Goal: Task Accomplishment & Management: Manage account settings

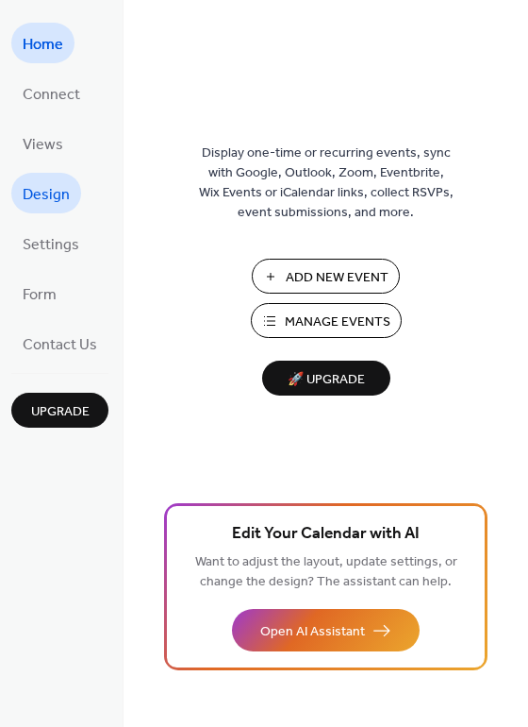
click at [75, 187] on link "Design" at bounding box center [46, 193] width 70 height 41
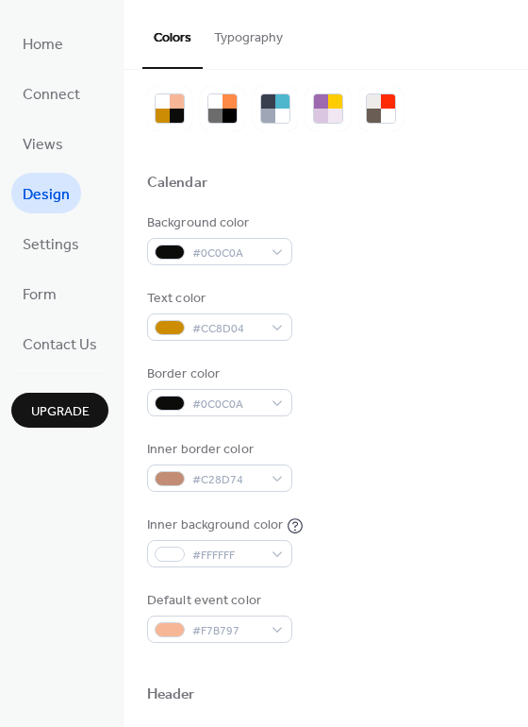
scroll to position [69, 0]
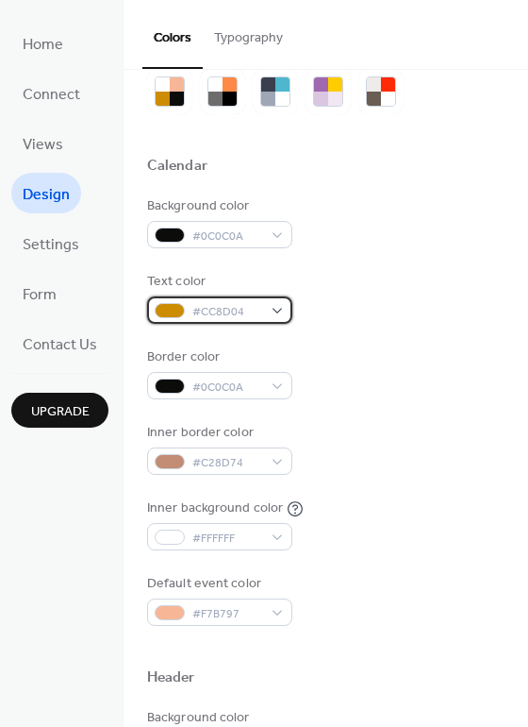
click at [226, 309] on span "#CC8D04" at bounding box center [227, 312] width 70 height 20
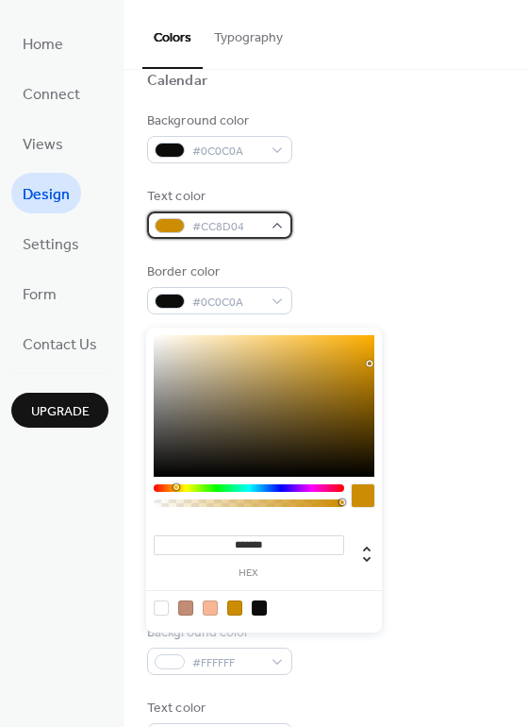
scroll to position [163, 0]
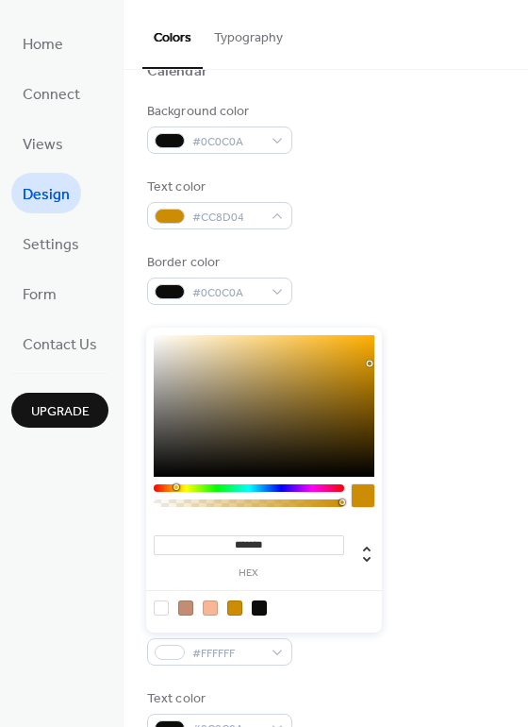
click at [364, 499] on div at bounding box center [363, 495] width 23 height 23
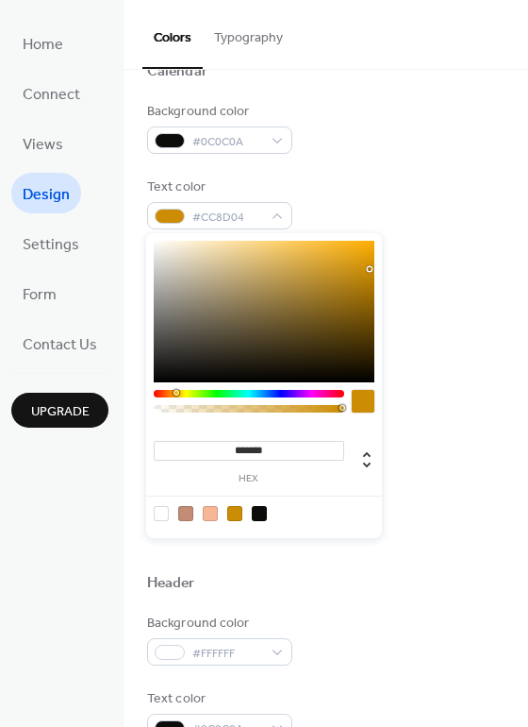
click at [257, 512] on div at bounding box center [259, 513] width 15 height 15
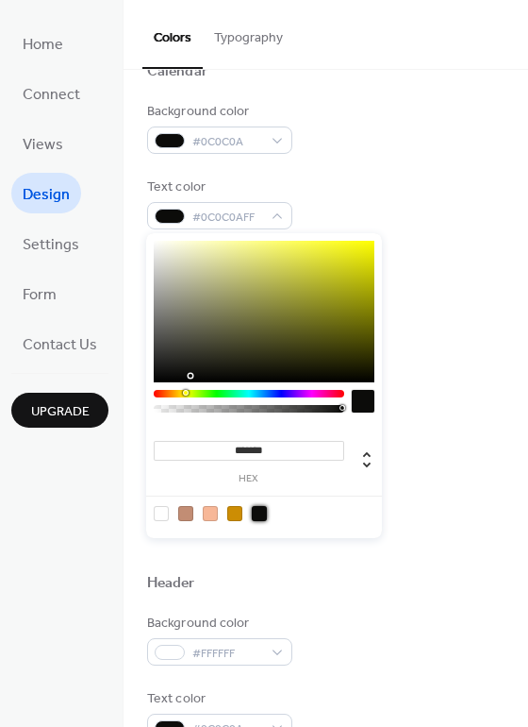
click at [163, 511] on div at bounding box center [161, 513] width 15 height 15
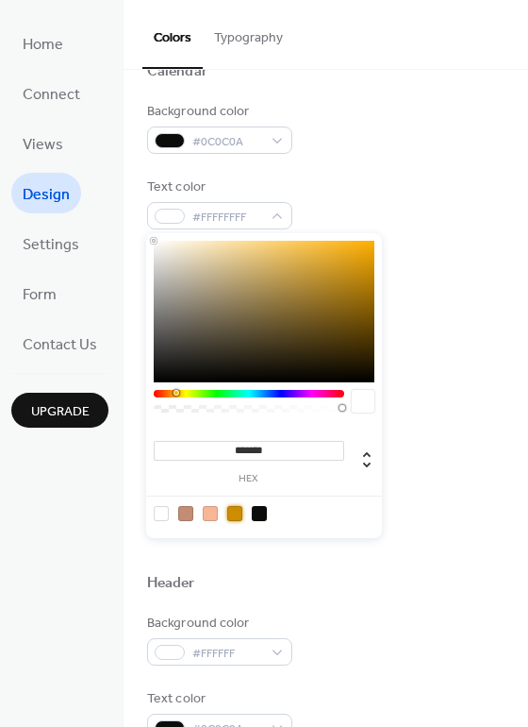
click at [233, 510] on div at bounding box center [234, 513] width 15 height 15
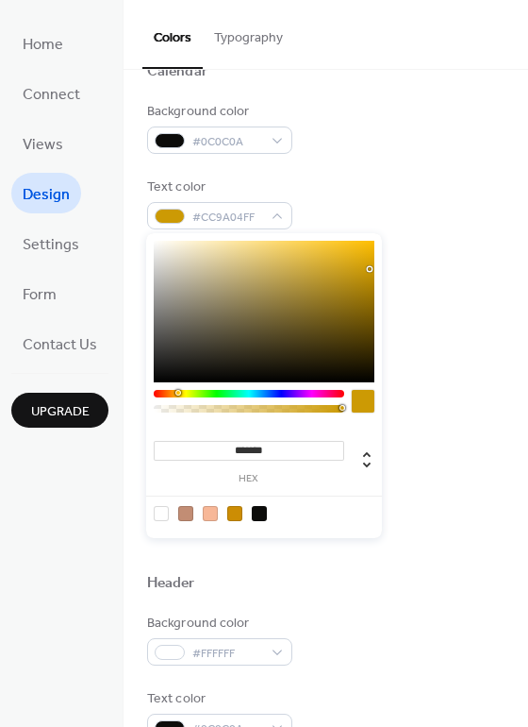
click at [177, 393] on div at bounding box center [179, 393] width 6 height 6
type input "*******"
click at [367, 258] on div at bounding box center [264, 312] width 221 height 142
click at [362, 401] on div at bounding box center [363, 401] width 23 height 23
